Goal: Transaction & Acquisition: Purchase product/service

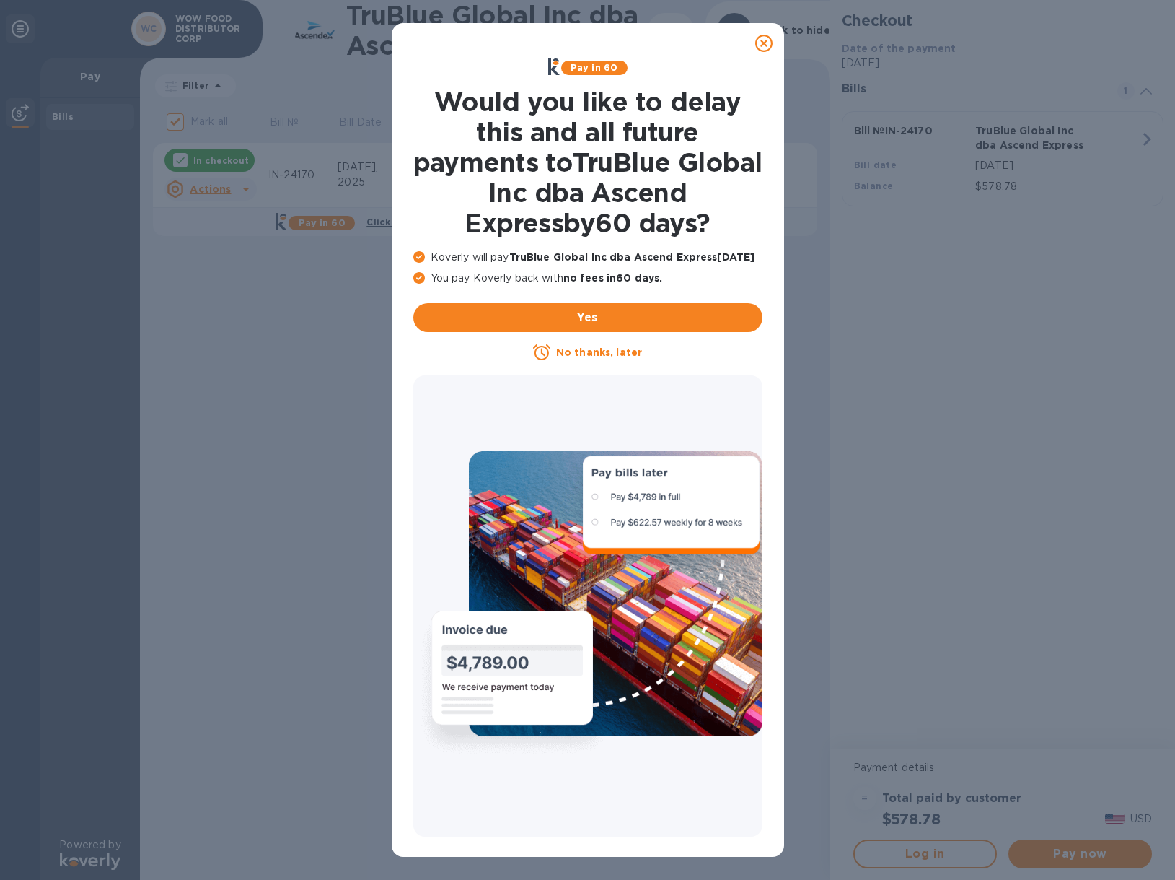
click at [768, 45] on icon at bounding box center [764, 43] width 17 height 17
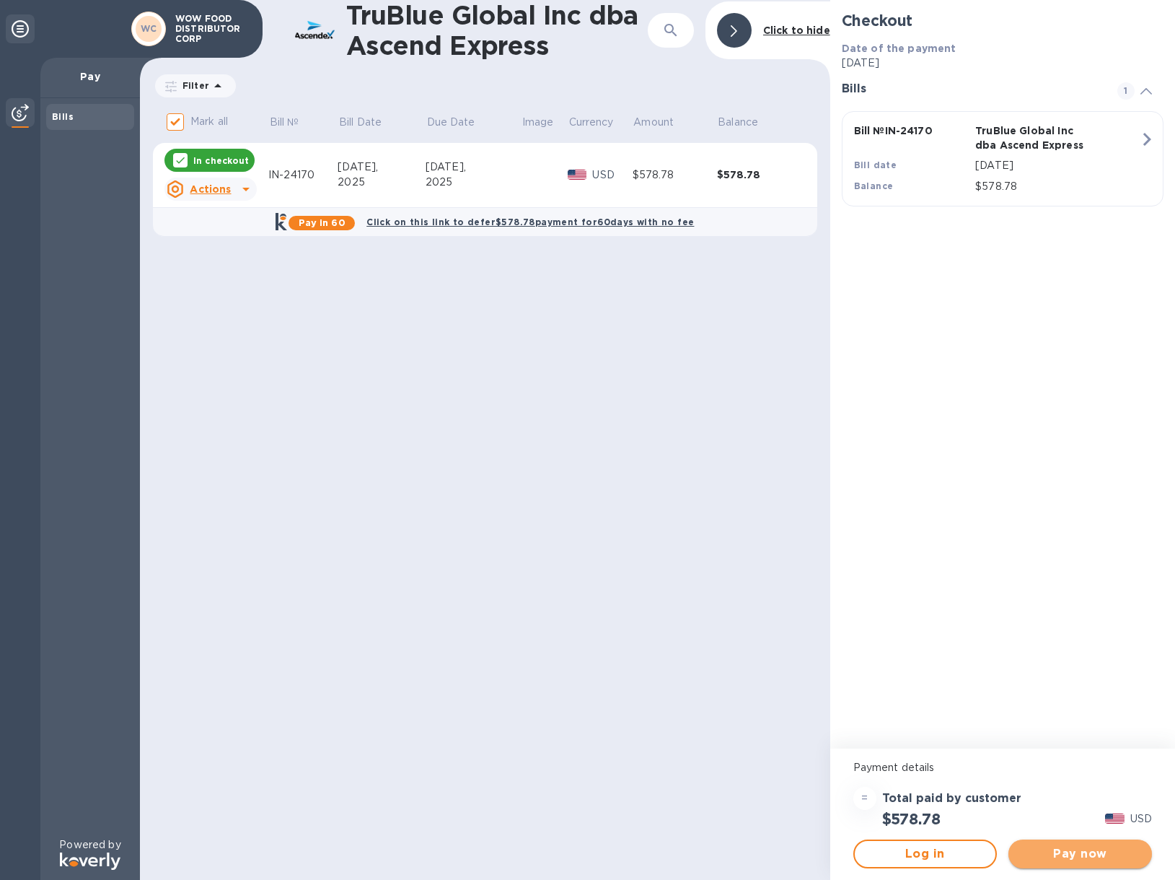
click at [1069, 859] on span "Pay now" at bounding box center [1080, 853] width 121 height 17
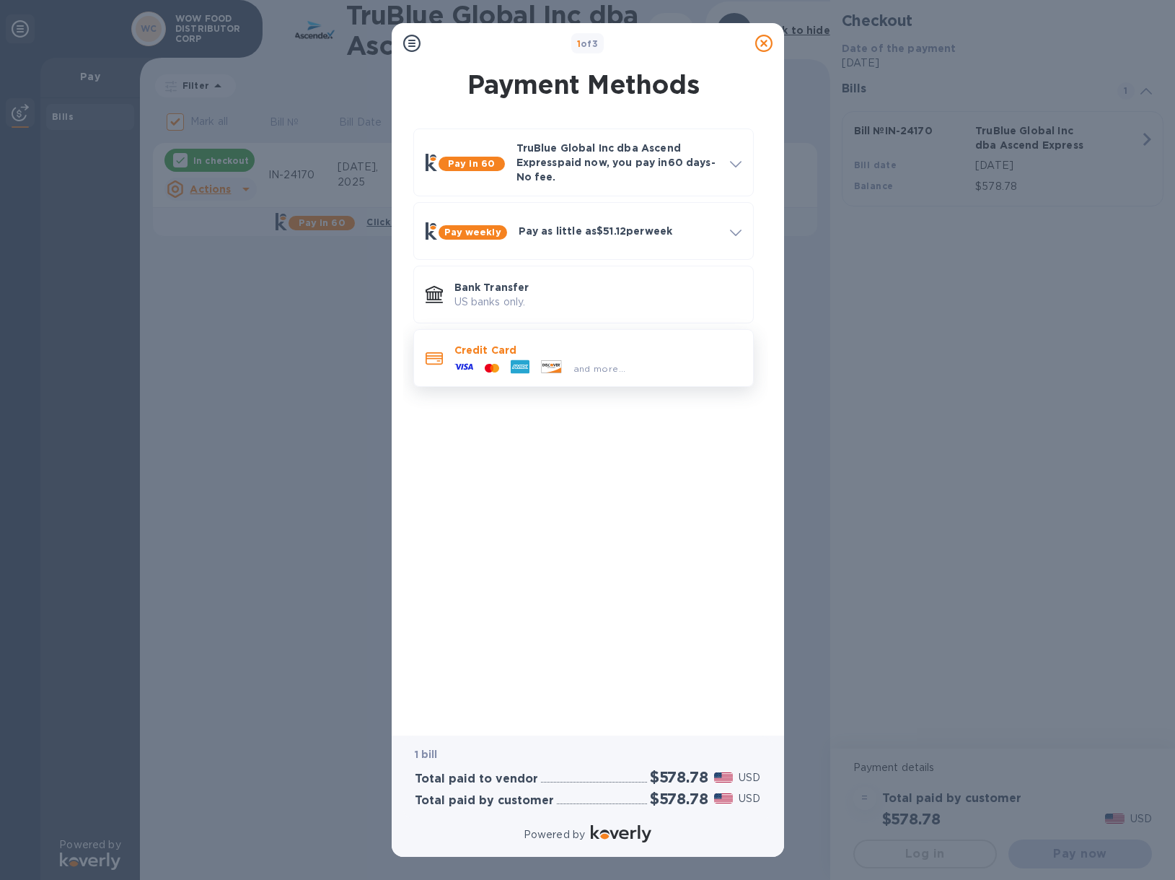
click at [610, 370] on span "and more..." at bounding box center [600, 368] width 53 height 11
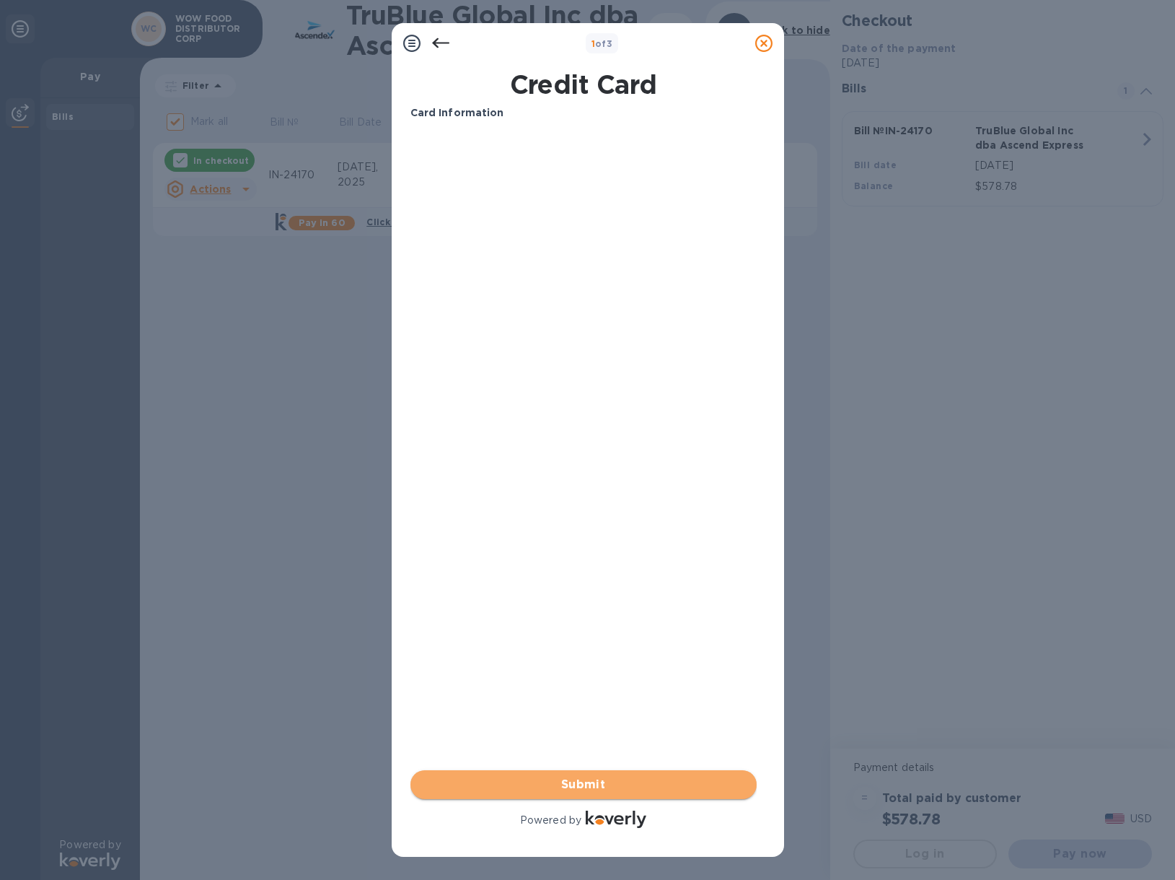
click at [600, 771] on button "Submit" at bounding box center [584, 784] width 346 height 29
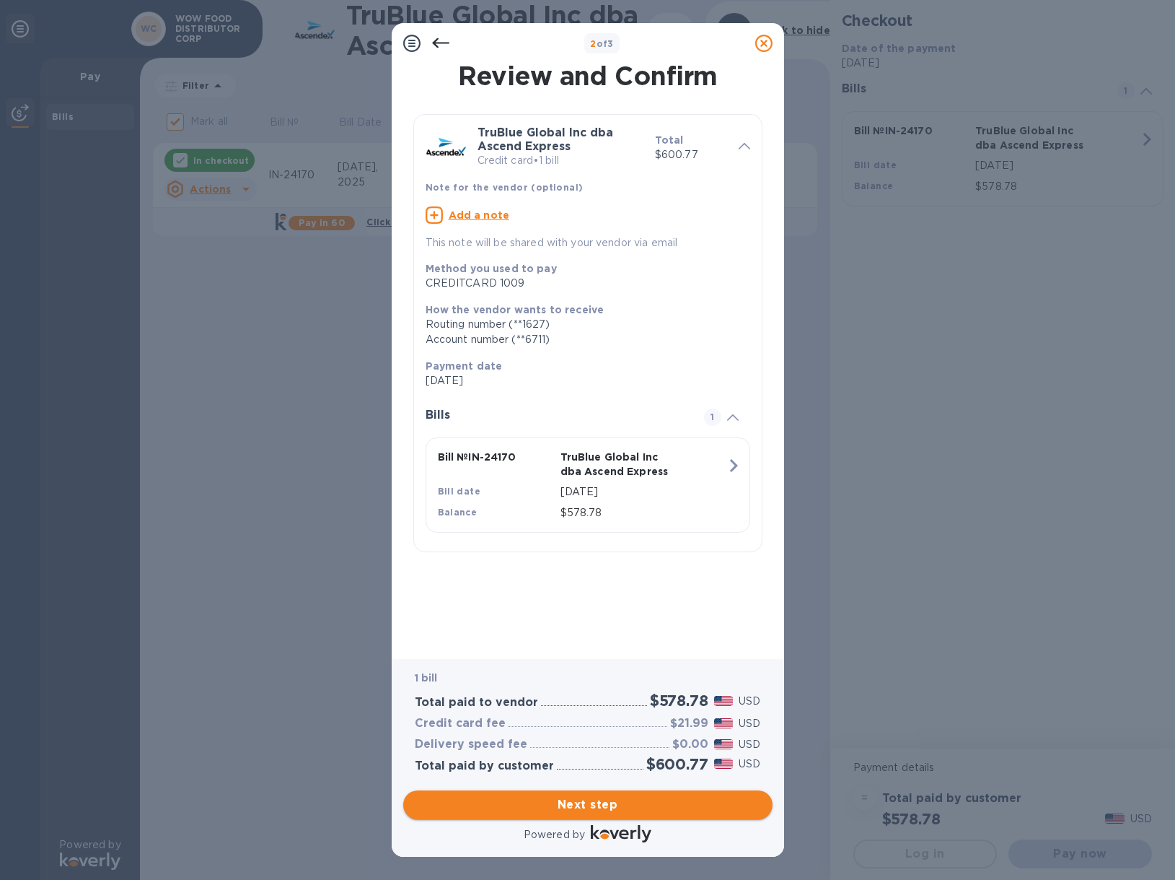
click at [586, 802] on span "Next step" at bounding box center [588, 804] width 346 height 17
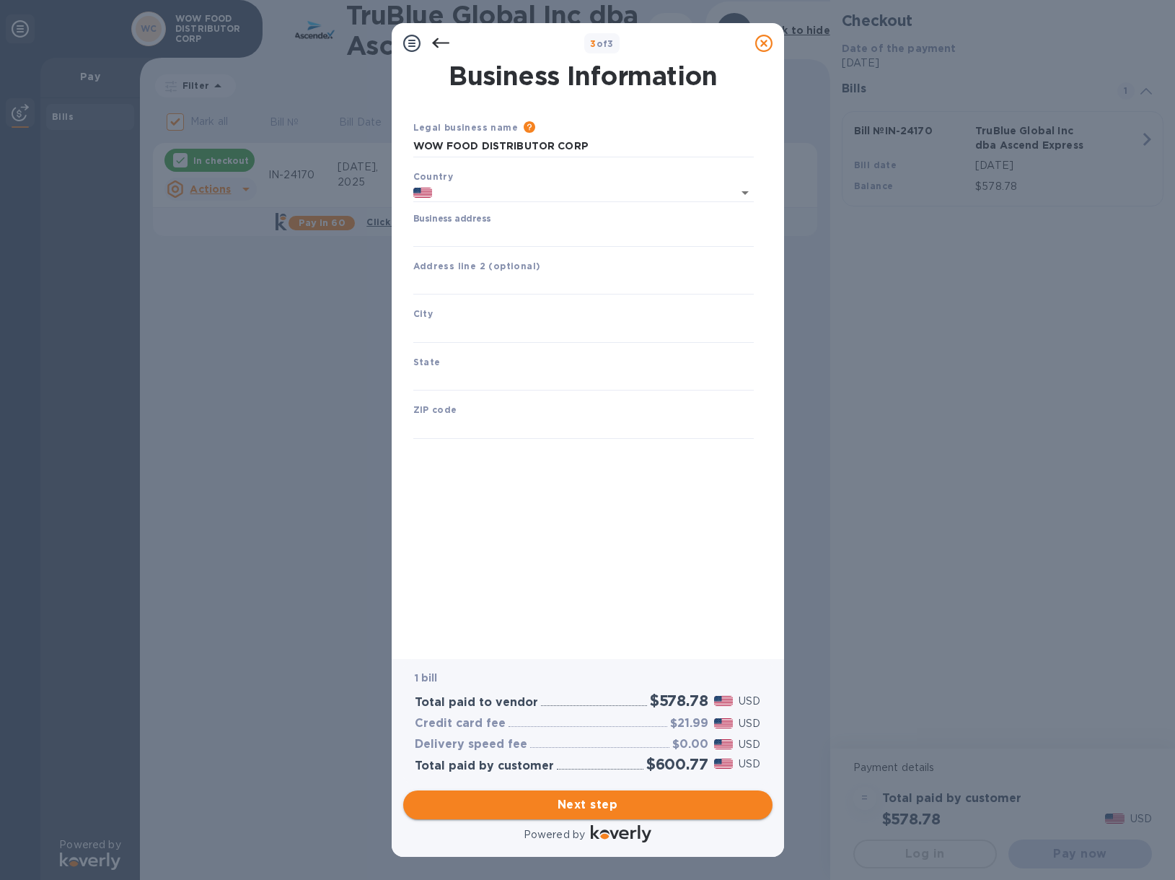
type input "[GEOGRAPHIC_DATA]"
click at [483, 236] on input "Business address" at bounding box center [583, 236] width 341 height 22
type input "[STREET_ADDRESS][PERSON_NAME]"
click at [468, 333] on input "text" at bounding box center [583, 332] width 341 height 22
type input "City of Industry"
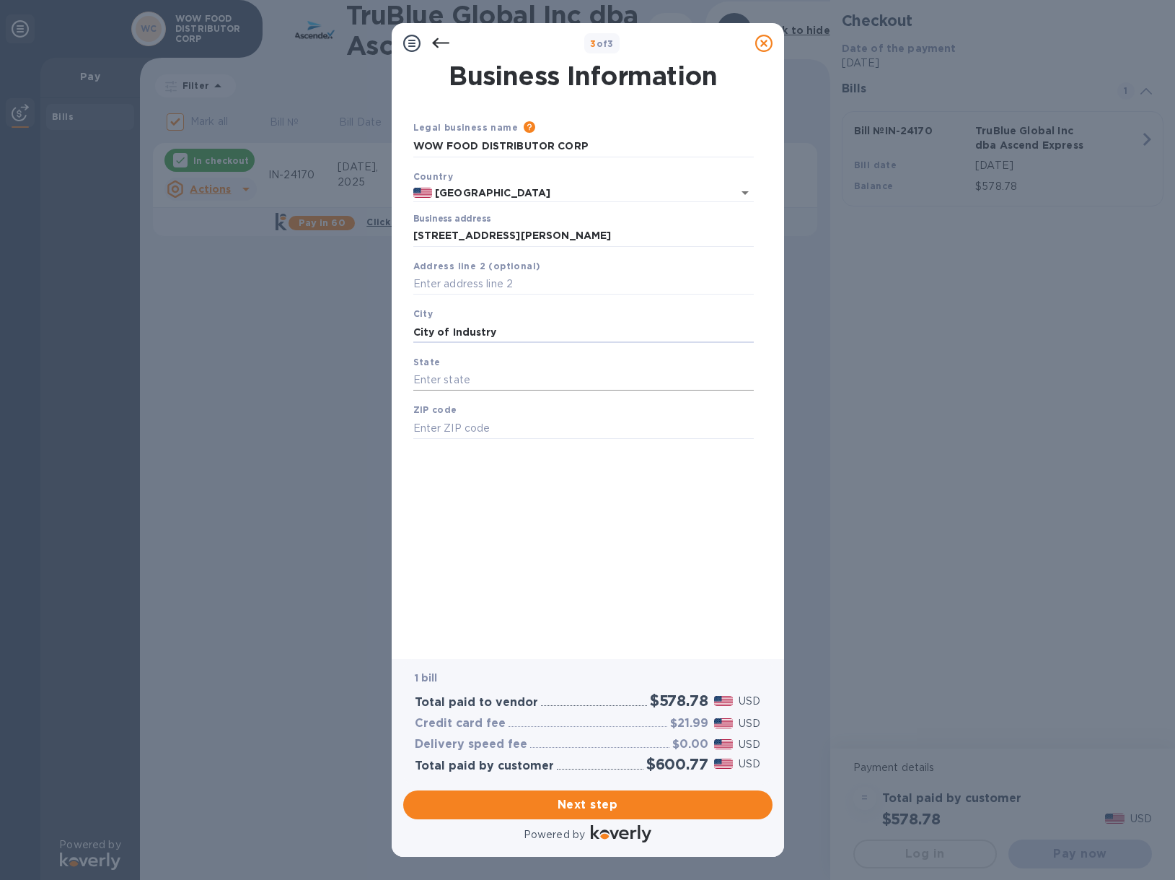
click at [480, 372] on input "text" at bounding box center [583, 380] width 341 height 22
type input "CA"
click at [480, 418] on input "text" at bounding box center [583, 428] width 341 height 22
type input "91745"
click at [598, 807] on span "Next step" at bounding box center [588, 804] width 346 height 17
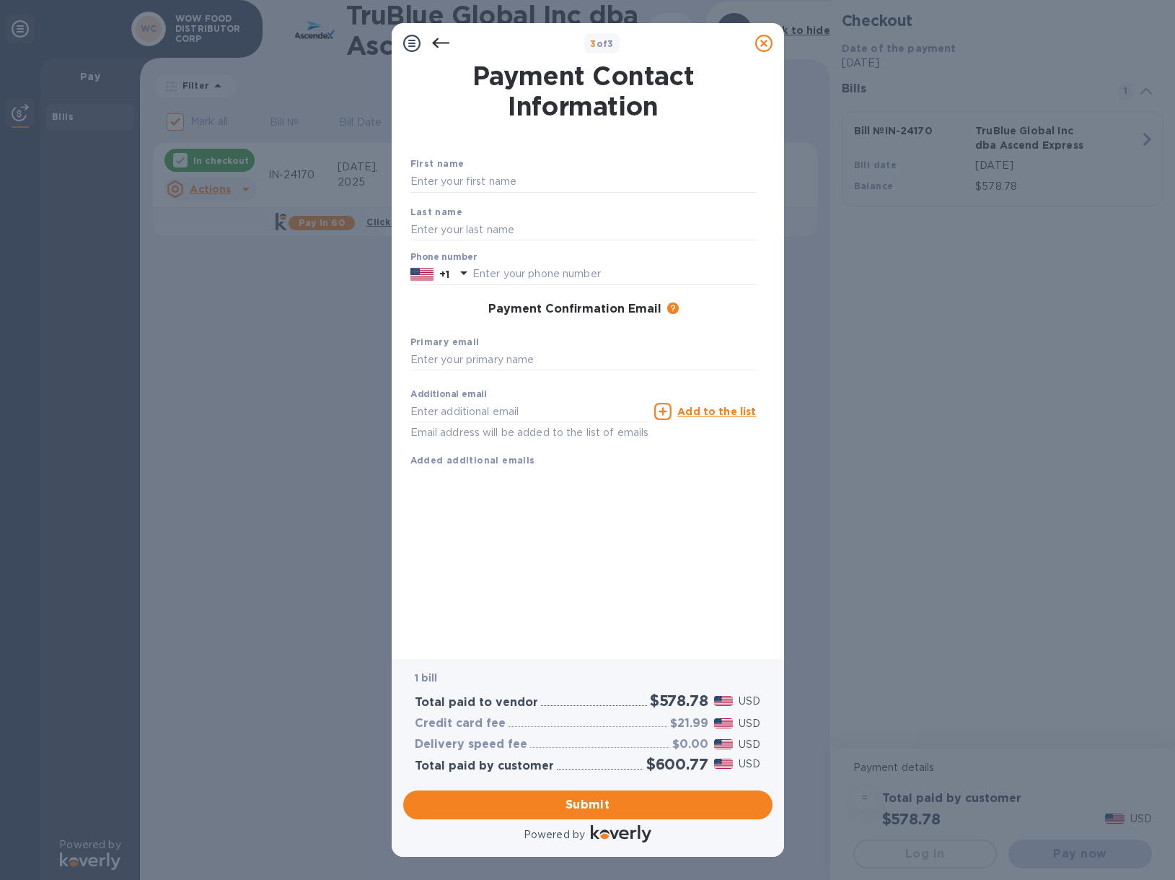
click at [476, 194] on div "First name" at bounding box center [584, 174] width 358 height 48
click at [484, 182] on input "text" at bounding box center [584, 182] width 346 height 22
type input "Analiza"
type input "[PERSON_NAME]"
type input "6267576395"
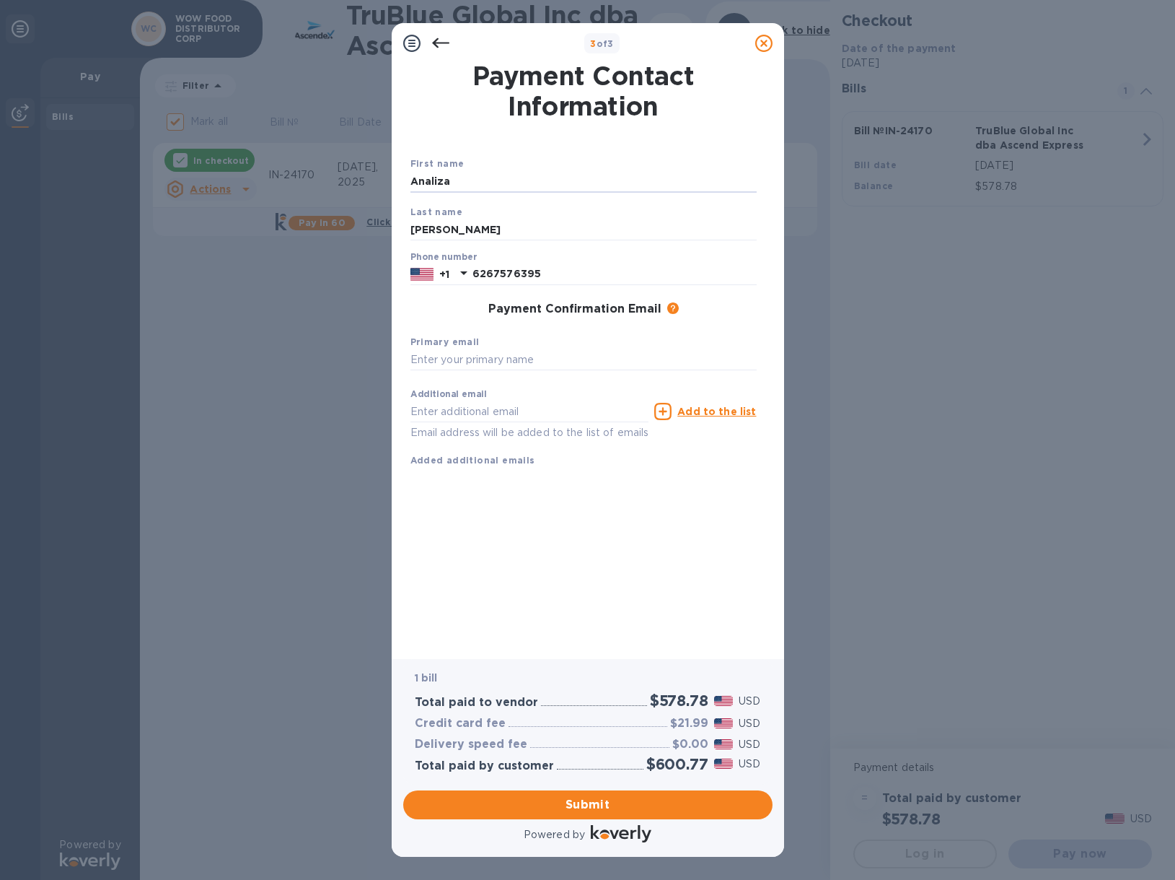
drag, startPoint x: 476, startPoint y: 186, endPoint x: 359, endPoint y: 170, distance: 117.4
click at [359, 170] on div "3 of 3 Payment Contact Information First name [PERSON_NAME] Last name [PERSON_N…" at bounding box center [587, 440] width 1175 height 880
type input "Analiza"
click at [491, 356] on input "text" at bounding box center [584, 360] width 346 height 22
click at [479, 360] on input "[EMAIL_ADDRESS][DOMAIN_NAME]" at bounding box center [584, 360] width 346 height 22
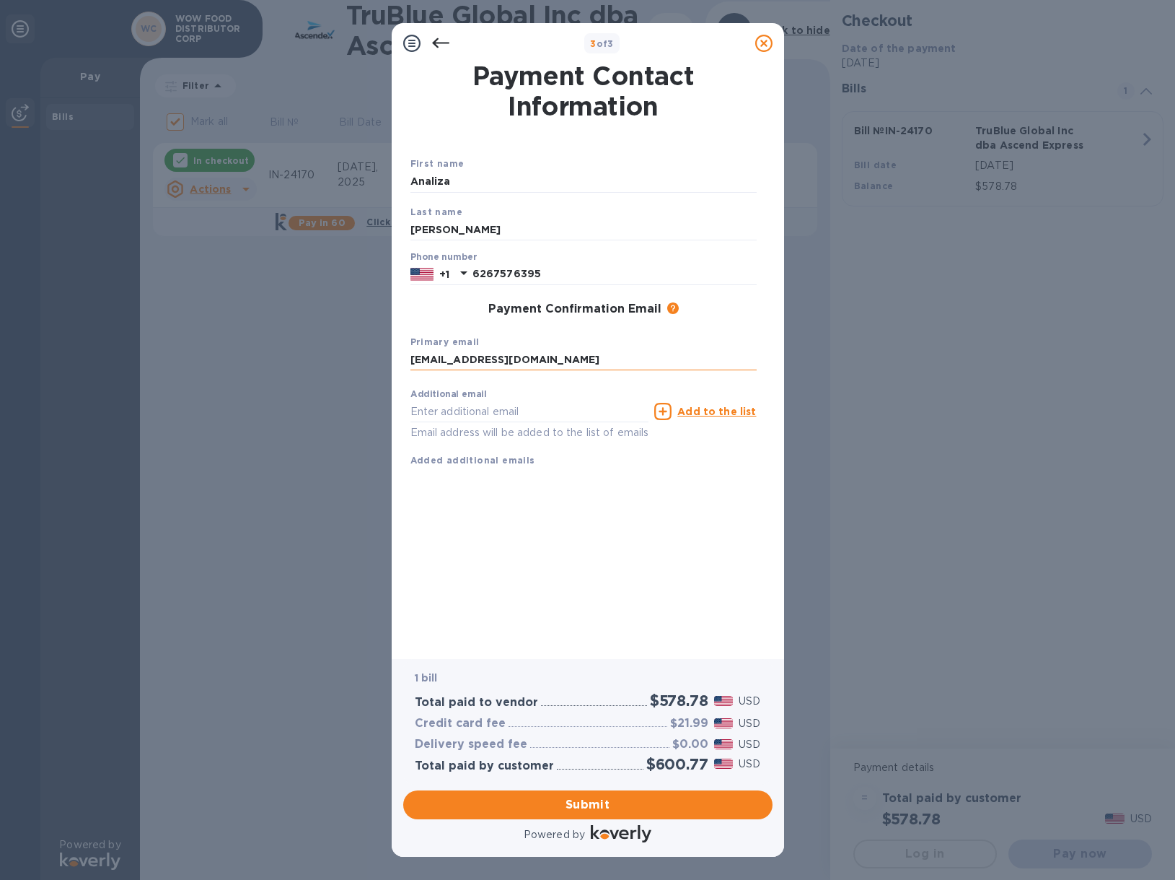
click at [598, 359] on input "[EMAIL_ADDRESS][DOMAIN_NAME]" at bounding box center [584, 360] width 346 height 22
drag, startPoint x: 604, startPoint y: 359, endPoint x: 336, endPoint y: 358, distance: 268.4
click at [336, 358] on div "3 of 3 Payment Contact Information First name [PERSON_NAME] Last name [PERSON_N…" at bounding box center [587, 440] width 1175 height 880
type input "[EMAIL_ADDRESS][DOMAIN_NAME]"
click at [466, 414] on input "text" at bounding box center [530, 411] width 239 height 22
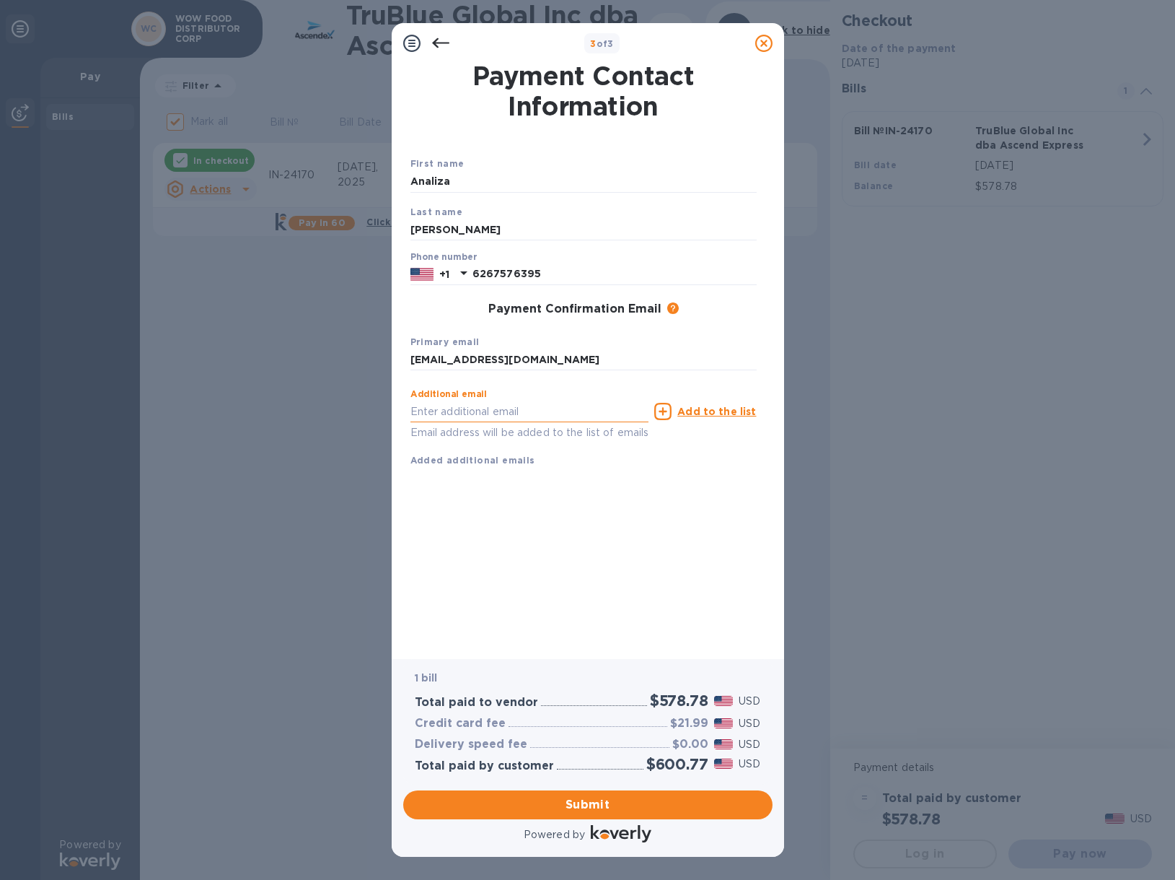
paste input "[EMAIL_ADDRESS][DOMAIN_NAME]"
click at [424, 412] on input "[EMAIL_ADDRESS][DOMAIN_NAME]" at bounding box center [530, 411] width 239 height 22
type input "[PERSON_NAME][EMAIL_ADDRESS][DOMAIN_NAME]"
click at [735, 411] on u "Add to the list" at bounding box center [717, 412] width 79 height 12
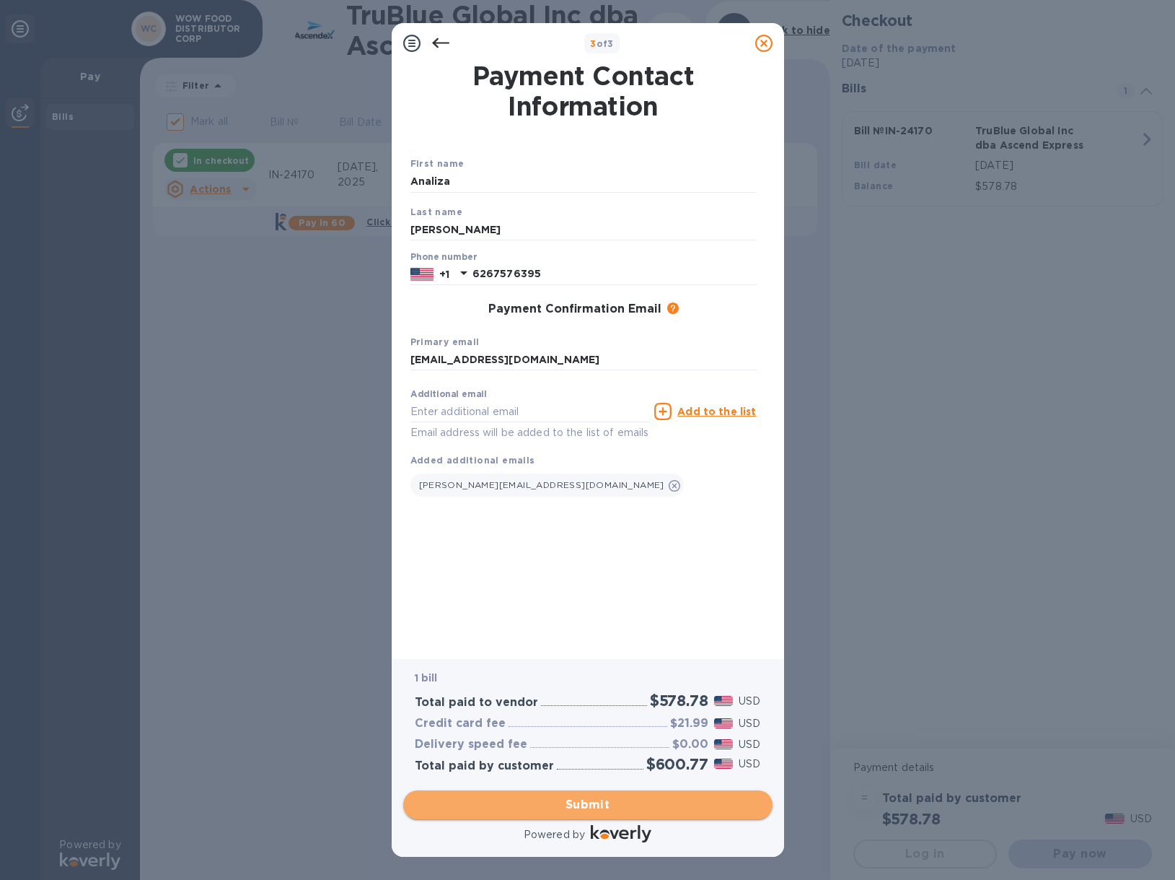
click at [604, 810] on span "Submit" at bounding box center [588, 804] width 346 height 17
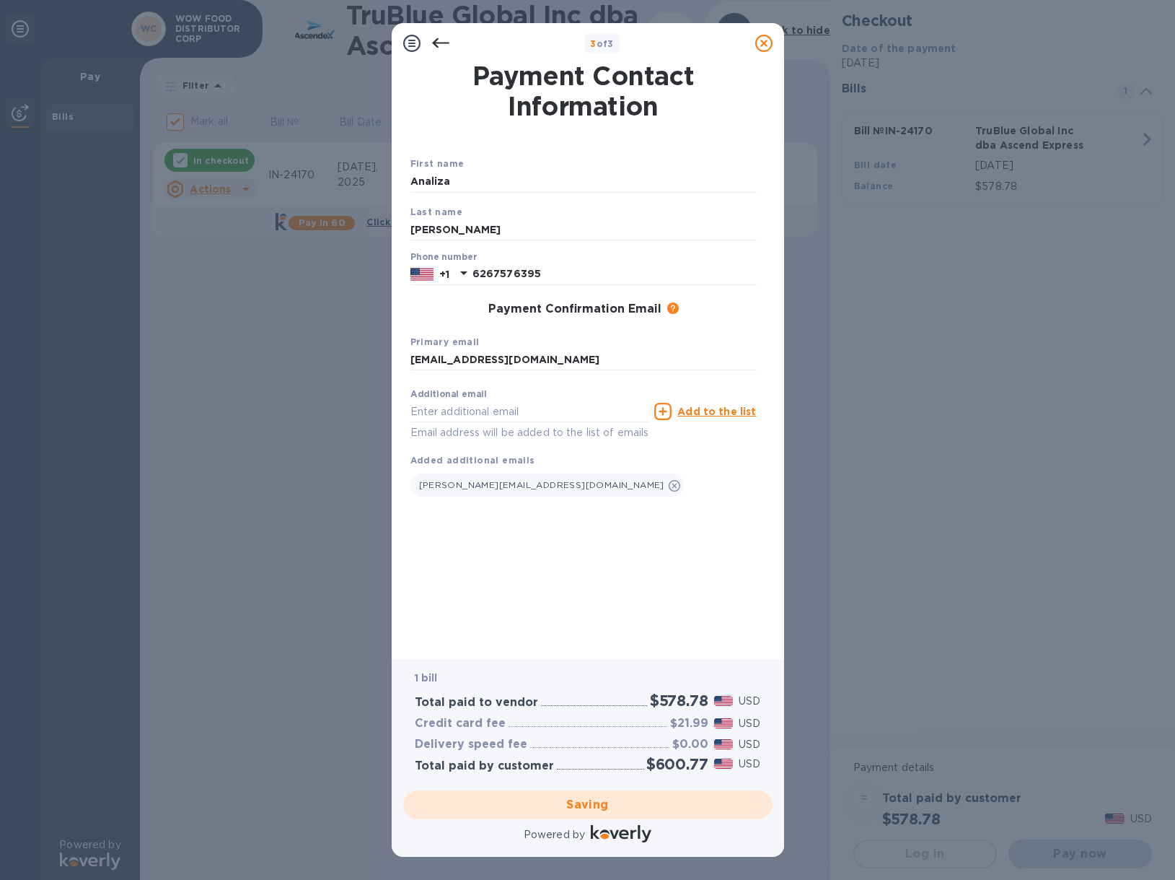
checkbox input "false"
